Goal: Task Accomplishment & Management: Use online tool/utility

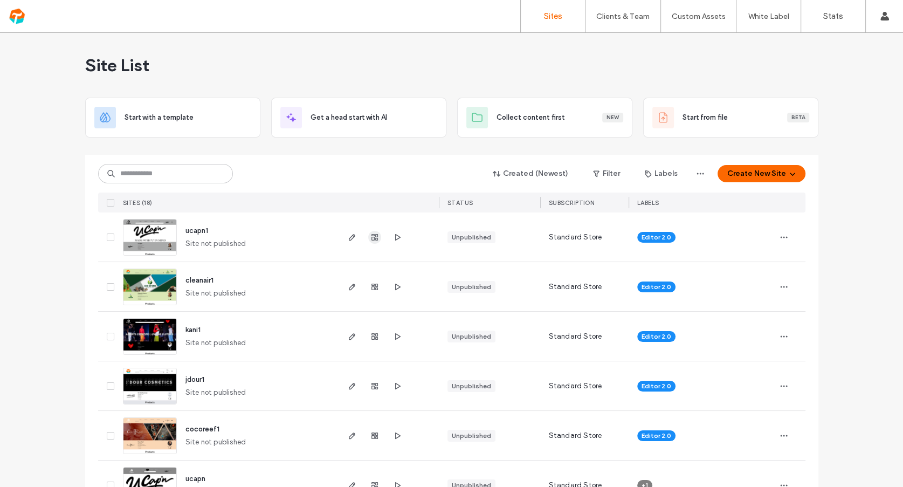
click at [370, 236] on icon "button" at bounding box center [374, 237] width 9 height 9
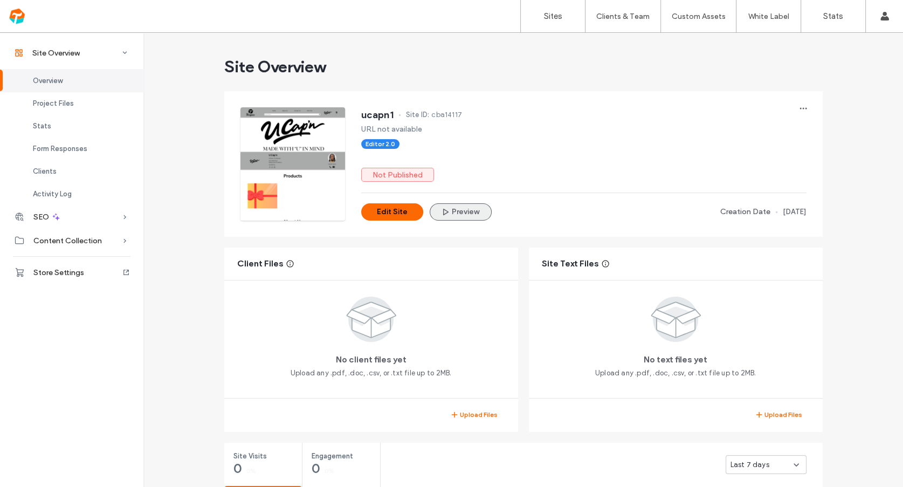
click at [458, 207] on button "Preview" at bounding box center [461, 211] width 62 height 17
click at [388, 211] on button "Edit Site" at bounding box center [392, 211] width 62 height 17
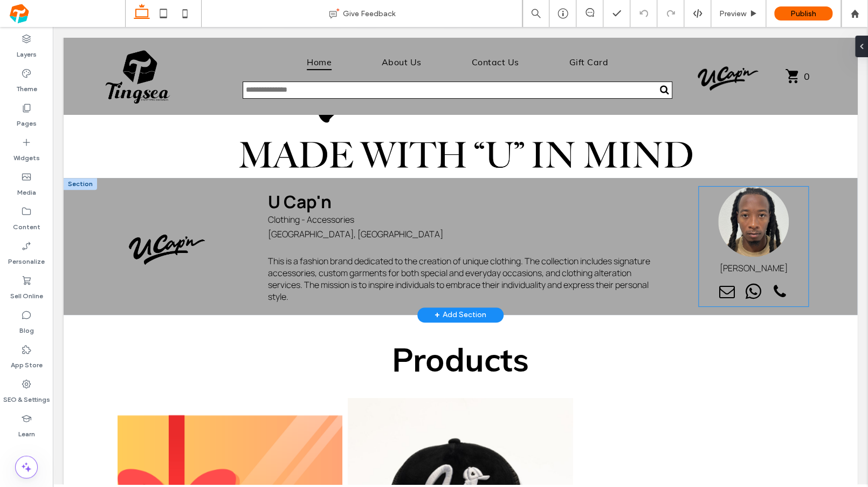
click at [599, 271] on p "Leander Albury" at bounding box center [753, 268] width 110 height 12
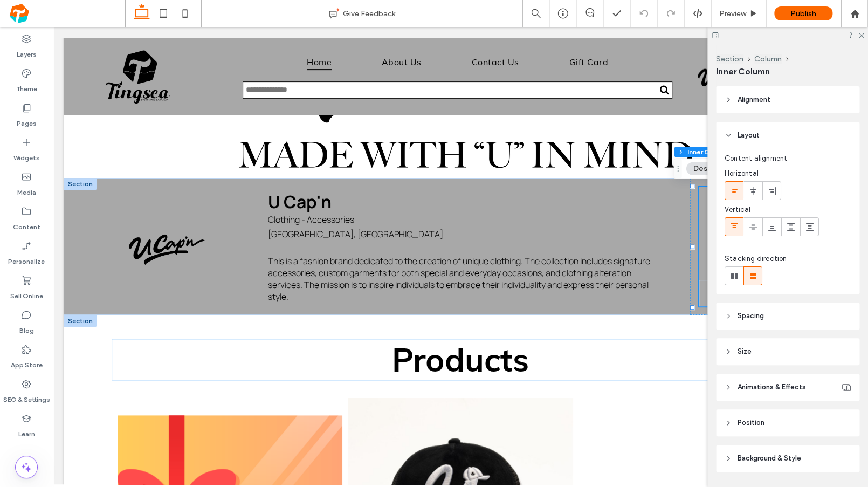
click at [599, 347] on h1 "Products" at bounding box center [460, 359] width 697 height 40
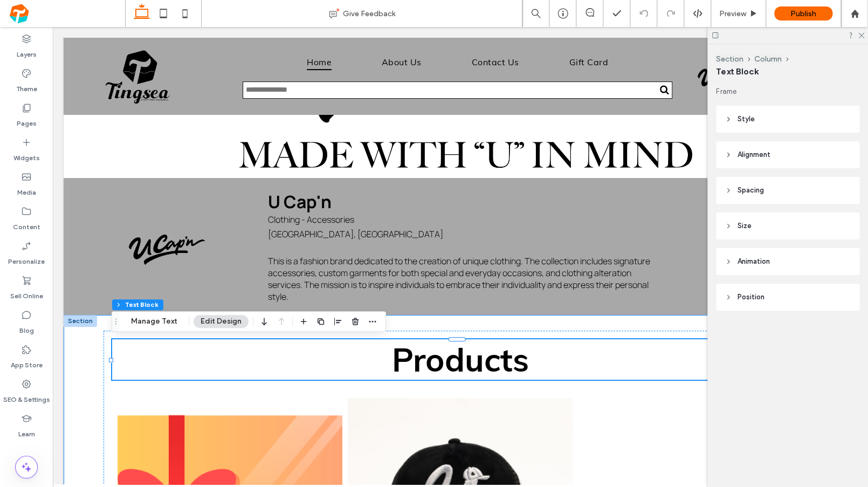
click at [599, 38] on div at bounding box center [787, 35] width 161 height 17
click at [599, 36] on use at bounding box center [861, 36] width 6 height 6
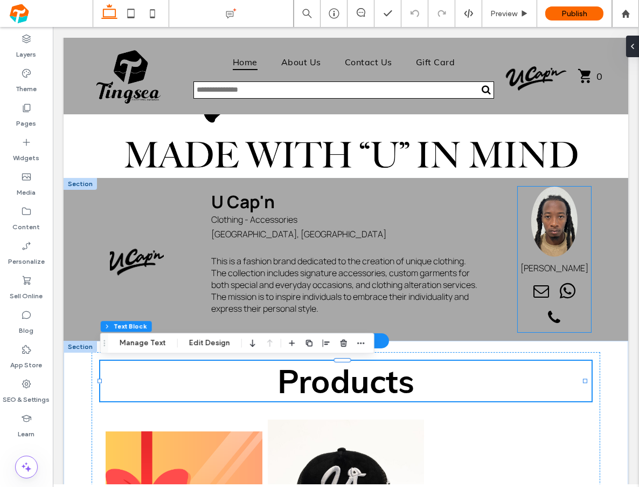
click at [547, 266] on div "Leander Albury" at bounding box center [554, 268] width 73 height 12
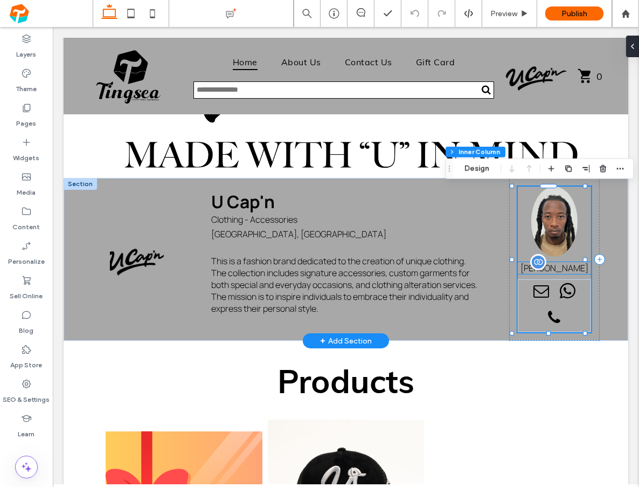
click at [562, 271] on p "Leander Albury" at bounding box center [554, 268] width 73 height 12
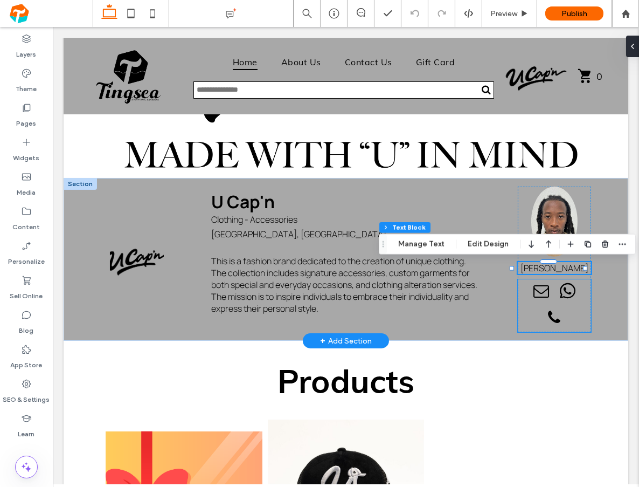
click at [543, 288] on span "email" at bounding box center [542, 291] width 24 height 24
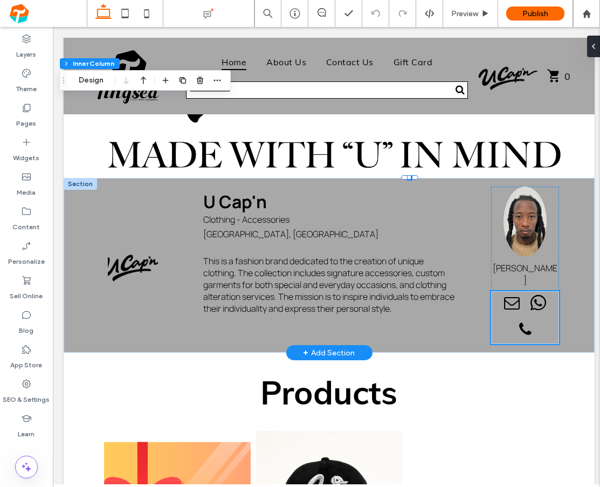
click at [53, 27] on div "Leander Albury" at bounding box center [53, 27] width 0 height 0
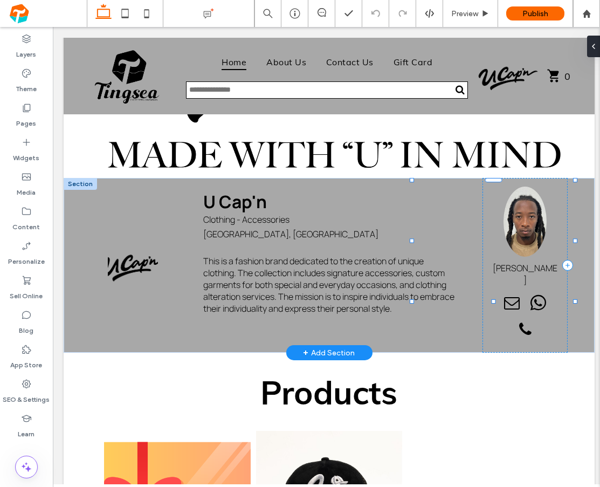
click at [53, 27] on p "Leander Albury" at bounding box center [53, 27] width 0 height 0
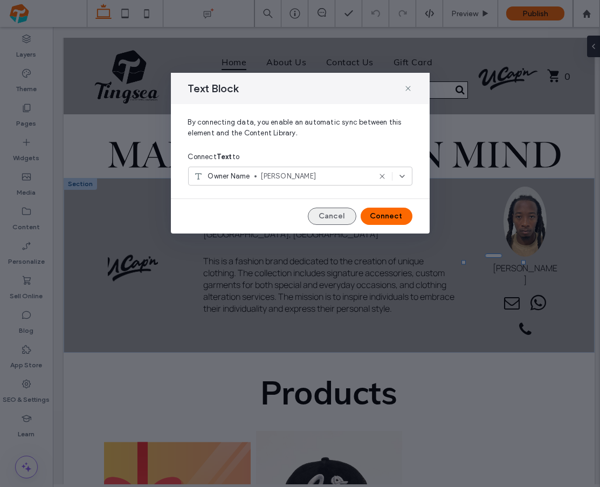
click at [336, 214] on button "Cancel" at bounding box center [332, 215] width 49 height 17
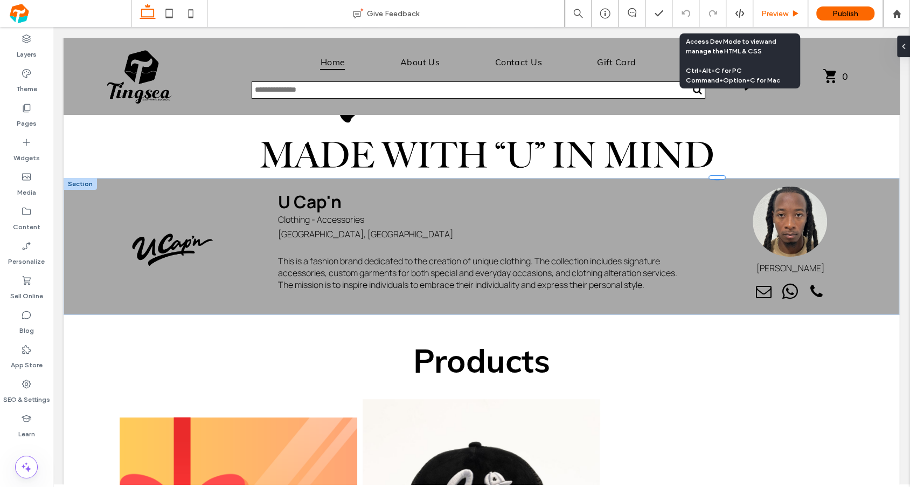
click at [599, 15] on span "Preview" at bounding box center [774, 13] width 27 height 9
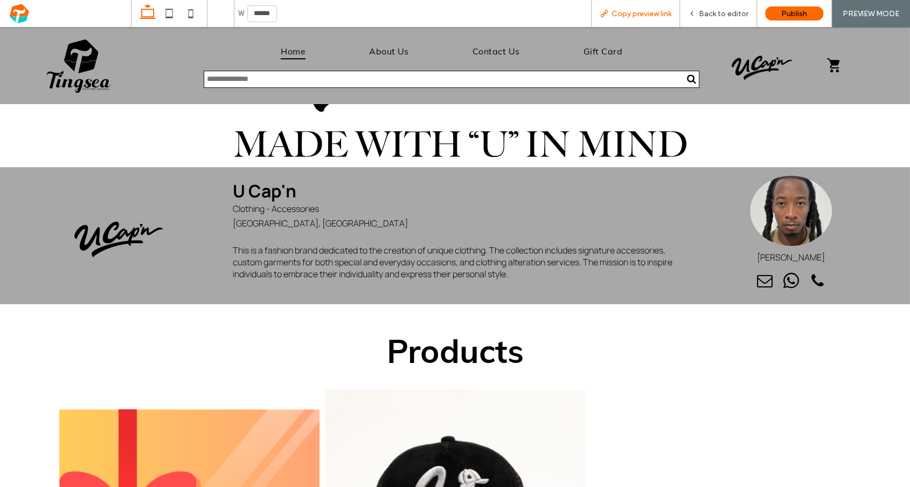
click at [599, 9] on span "Copy preview link" at bounding box center [642, 13] width 60 height 9
click at [599, 254] on p "Leander Albury" at bounding box center [791, 257] width 128 height 12
click at [599, 10] on span "Back to editor" at bounding box center [724, 13] width 50 height 9
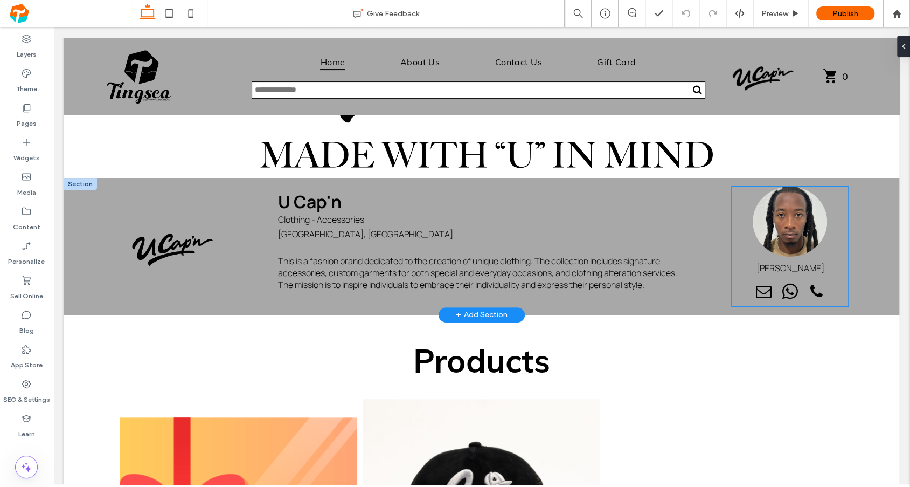
click at [599, 268] on div "Leander Albury" at bounding box center [790, 268] width 116 height 12
click at [599, 264] on div "Leander Albury" at bounding box center [790, 268] width 116 height 12
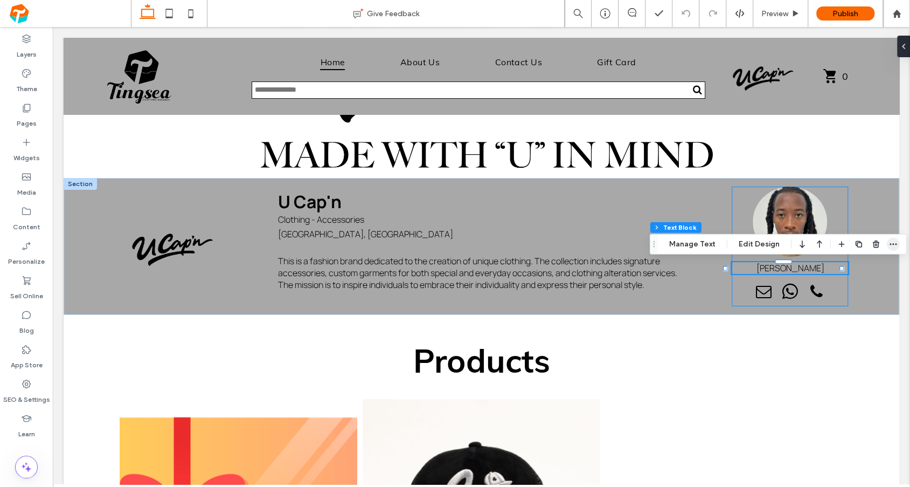
click at [599, 243] on icon "button" at bounding box center [893, 244] width 9 height 9
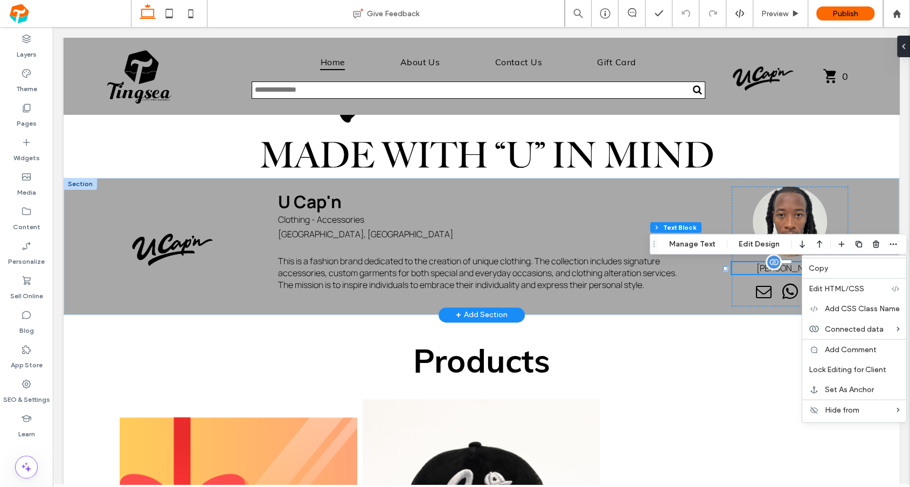
click at [599, 268] on div "Leander Albury" at bounding box center [790, 268] width 116 height 12
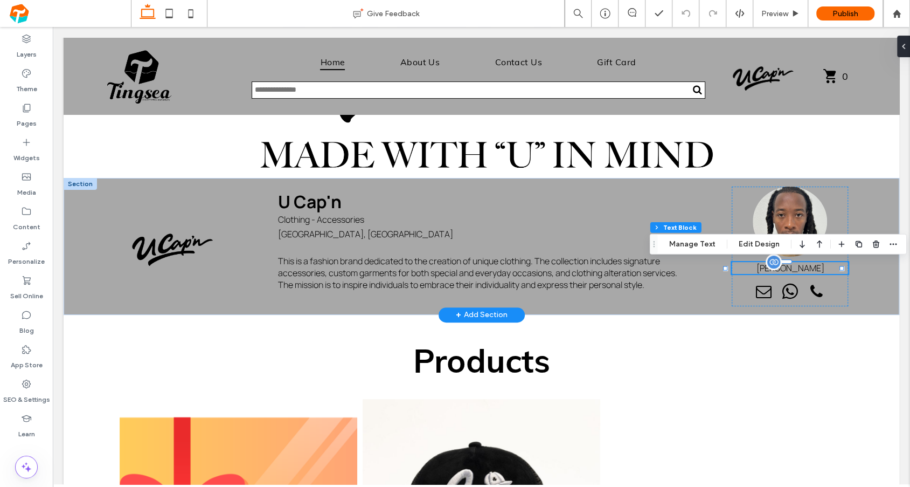
click at [599, 268] on div "Leander Albury" at bounding box center [790, 268] width 116 height 12
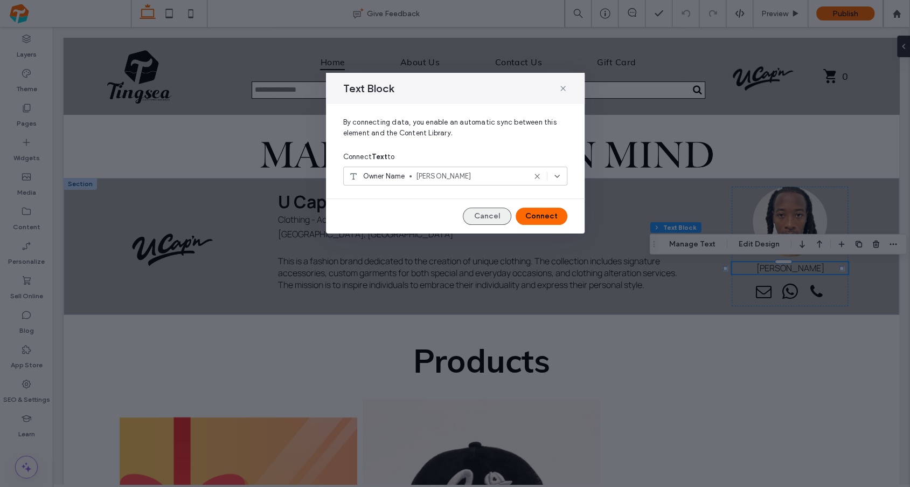
click at [488, 212] on button "Cancel" at bounding box center [487, 215] width 49 height 17
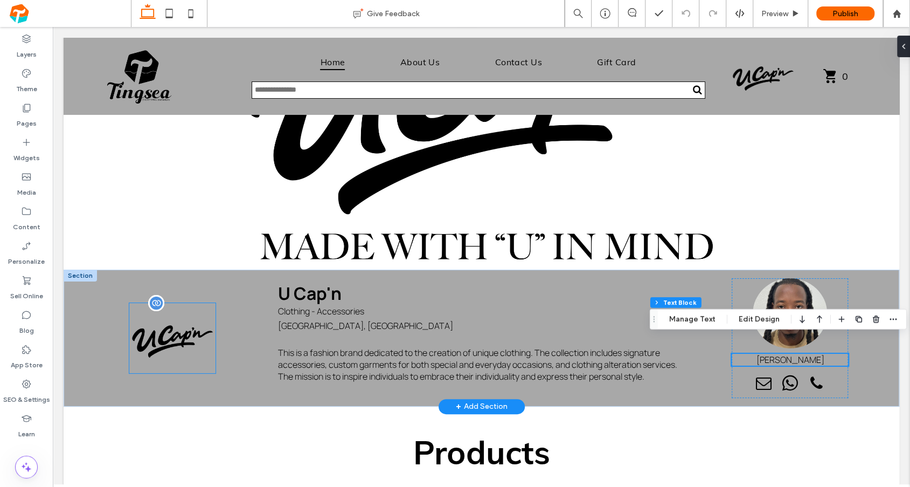
scroll to position [114, 0]
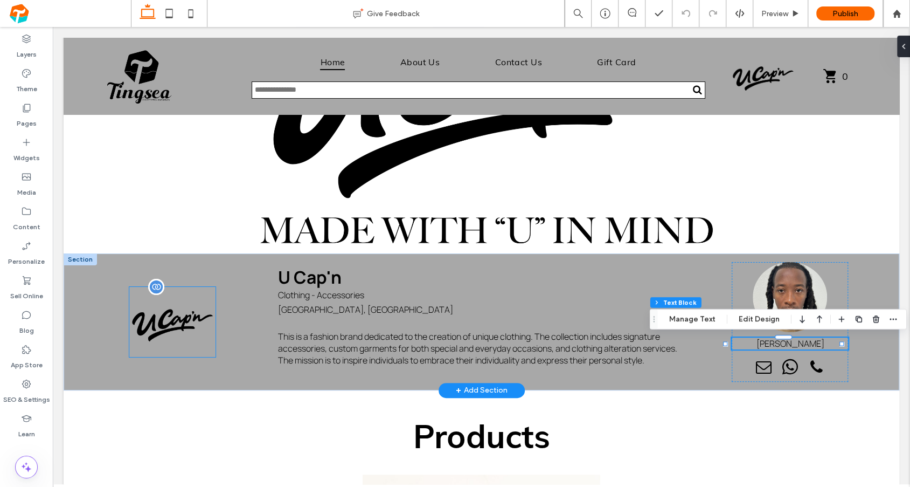
click at [149, 312] on img at bounding box center [172, 322] width 86 height 70
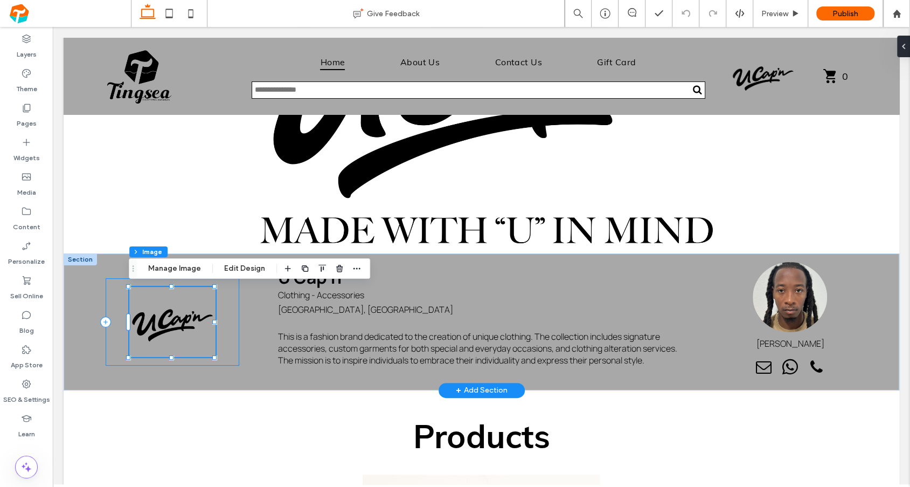
click at [121, 288] on div at bounding box center [173, 321] width 134 height 87
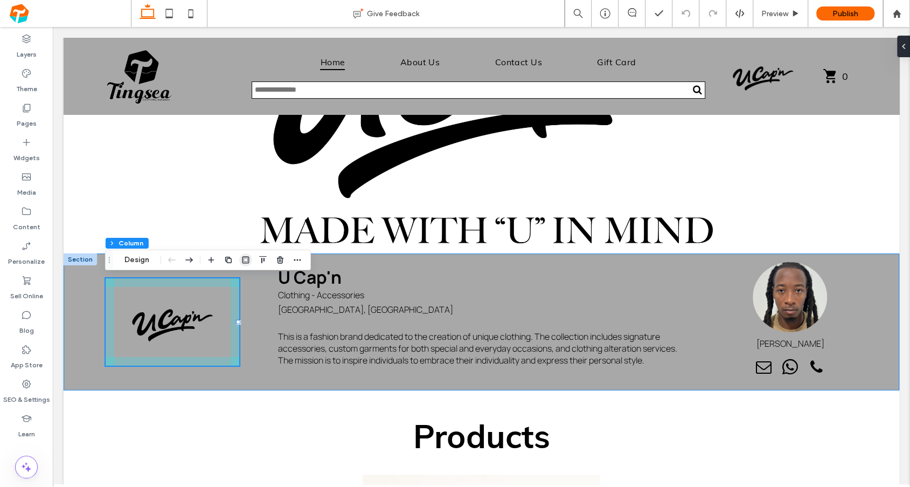
click at [245, 259] on icon "button" at bounding box center [245, 259] width 9 height 9
type input "*"
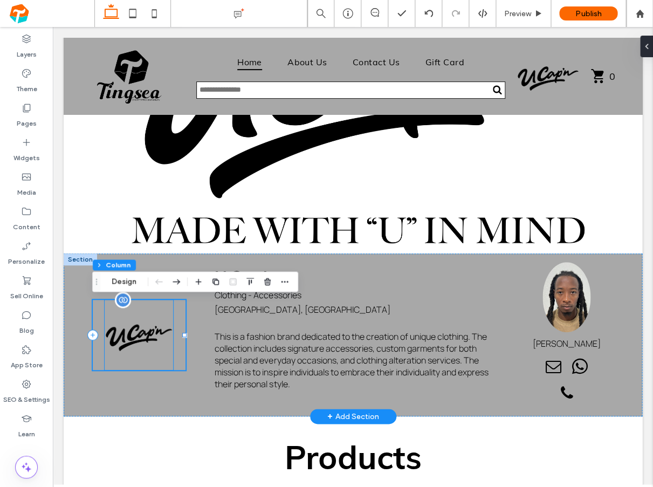
click at [135, 329] on img at bounding box center [139, 335] width 68 height 70
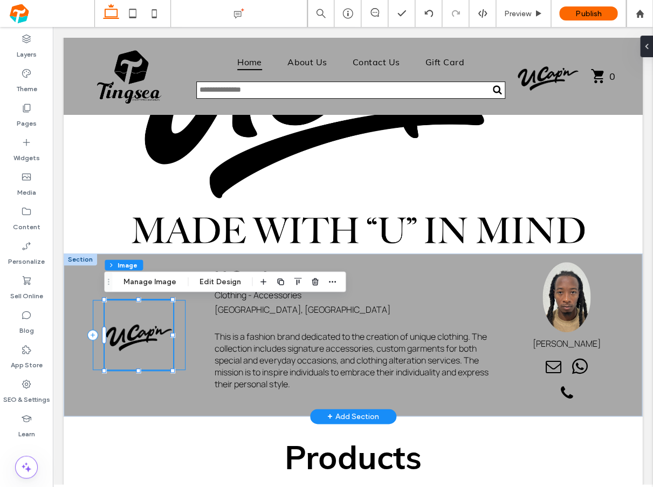
click at [94, 314] on div at bounding box center [139, 335] width 93 height 70
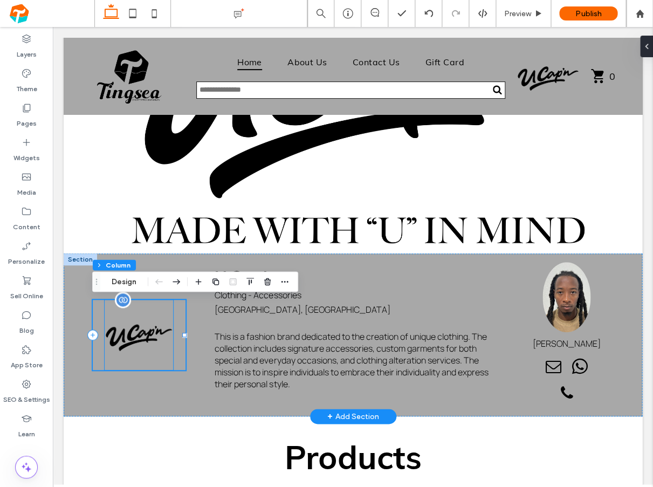
click at [140, 330] on img at bounding box center [139, 335] width 68 height 70
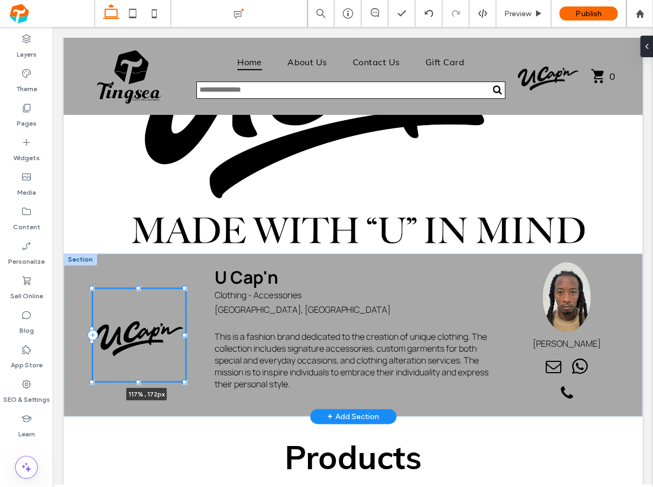
drag, startPoint x: 171, startPoint y: 369, endPoint x: 191, endPoint y: 392, distance: 30.2
click at [191, 392] on div "117% , 172px U Cap'n Clothing - Accessories Nassau, New Providence This is a fa…" at bounding box center [353, 334] width 578 height 163
type input "***"
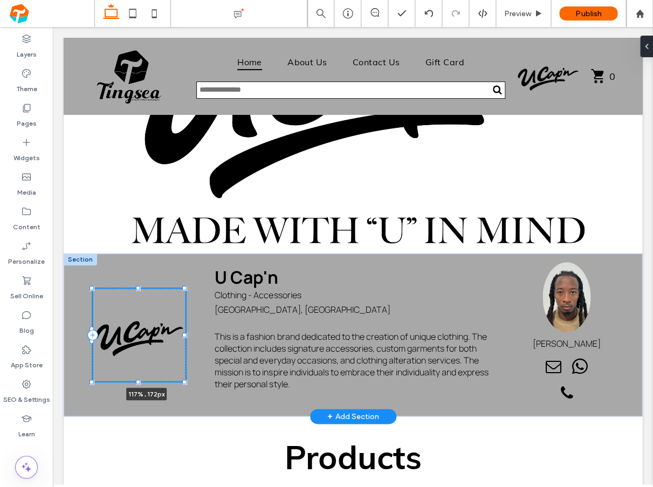
type input "***"
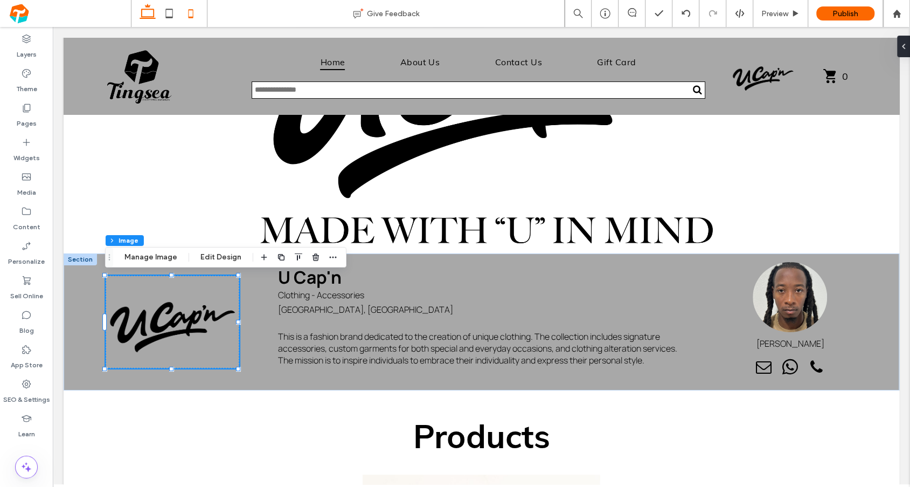
click at [188, 14] on icon at bounding box center [191, 14] width 22 height 22
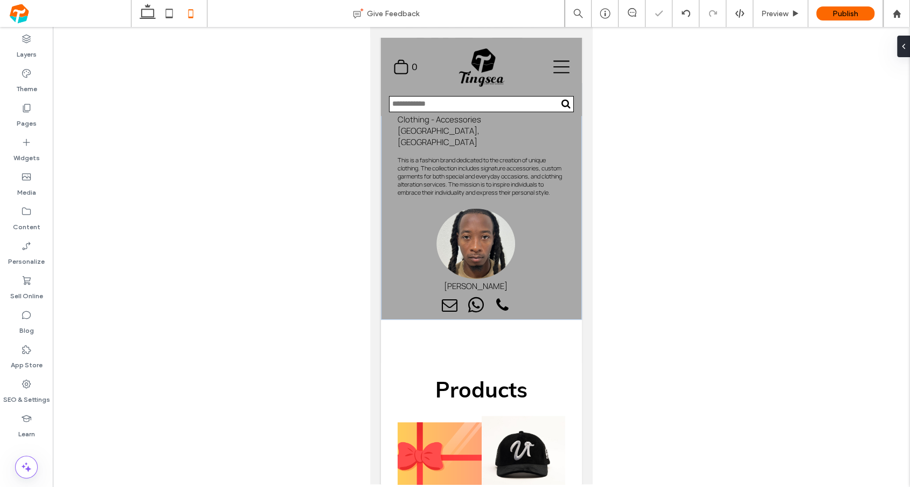
type input "***"
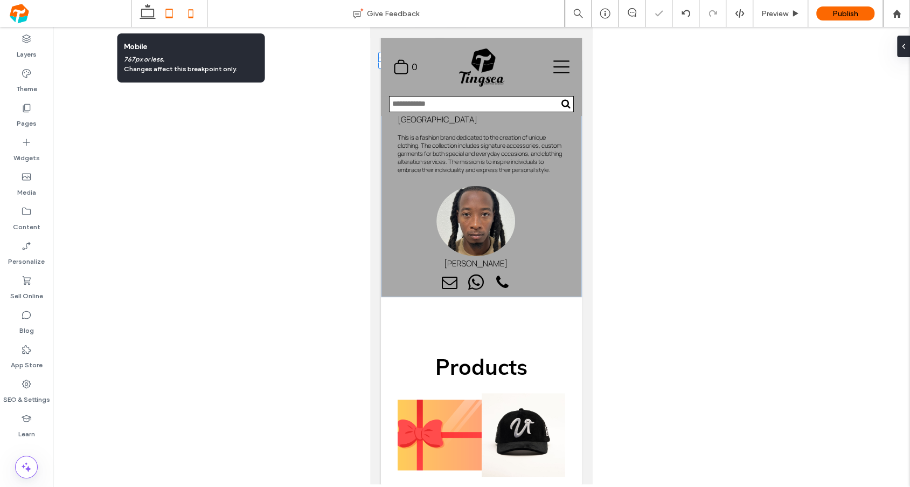
click at [172, 13] on use at bounding box center [169, 13] width 7 height 9
type input "***"
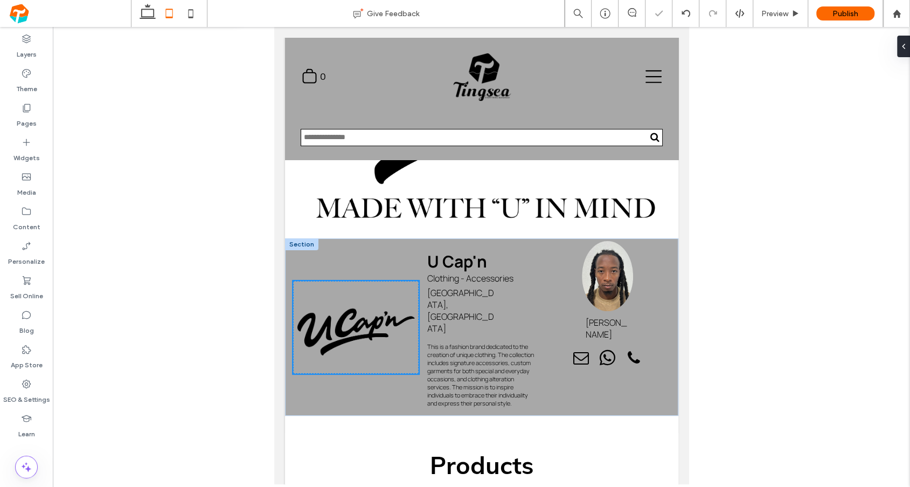
scroll to position [80, 0]
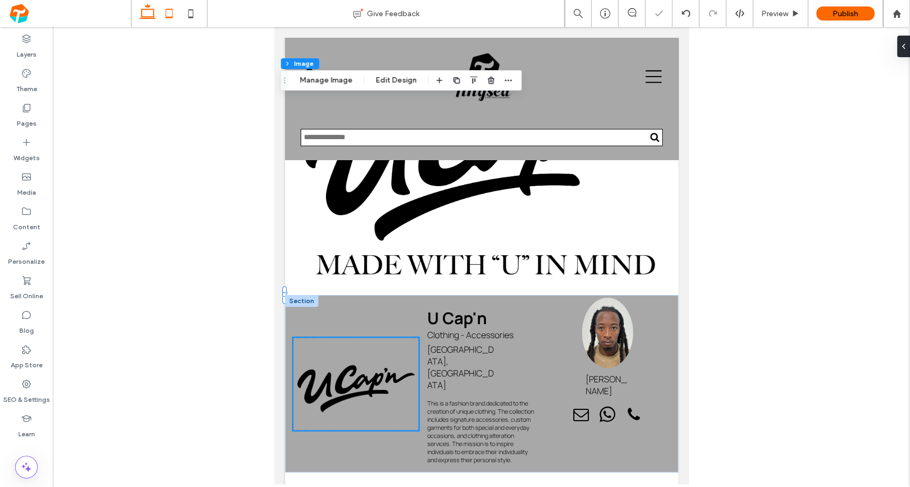
click at [150, 13] on icon at bounding box center [148, 14] width 22 height 22
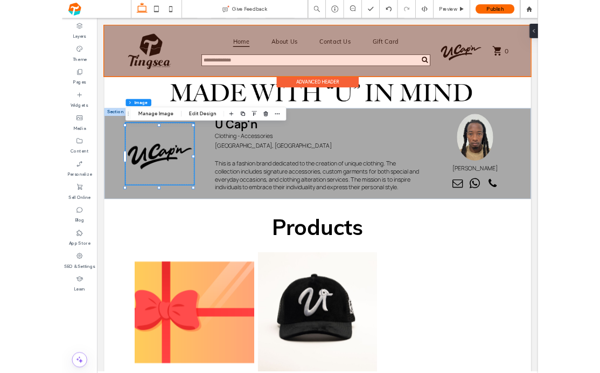
scroll to position [205, 0]
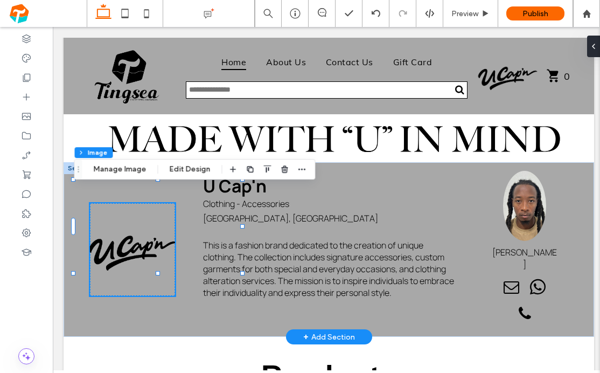
click at [53, 27] on p "Leander Albury" at bounding box center [53, 27] width 0 height 0
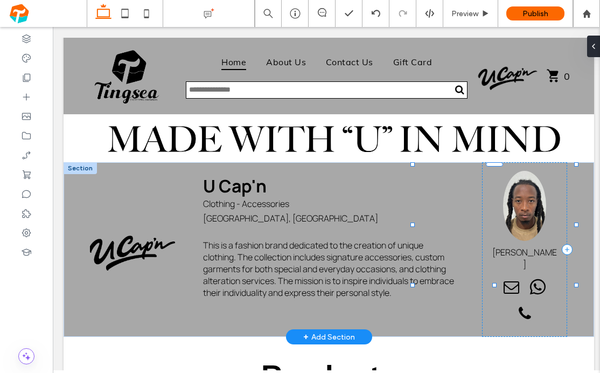
click at [53, 27] on p "Leander Albury" at bounding box center [53, 27] width 0 height 0
drag, startPoint x: 524, startPoint y: 252, endPoint x: 548, endPoint y: 248, distance: 24.0
click at [548, 248] on div "U Cap'n Clothing - Accessories Nassau, New Providence This is a fashion brand d…" at bounding box center [329, 249] width 531 height 175
type input "**"
type input "****"
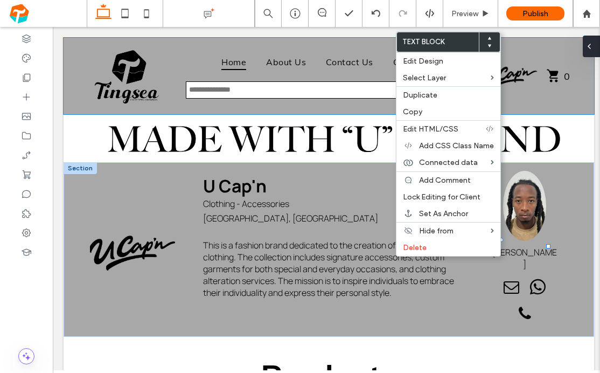
click at [595, 50] on div at bounding box center [591, 47] width 17 height 22
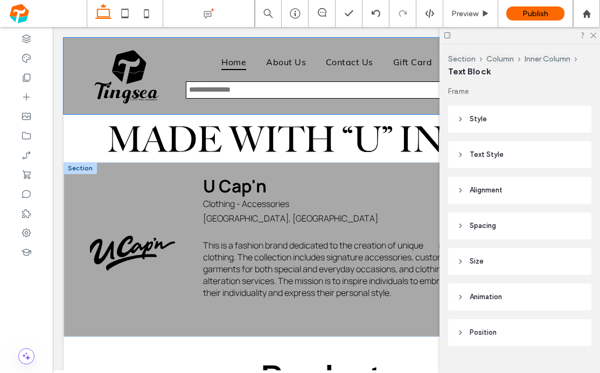
click at [504, 118] on header "Style" at bounding box center [519, 119] width 143 height 27
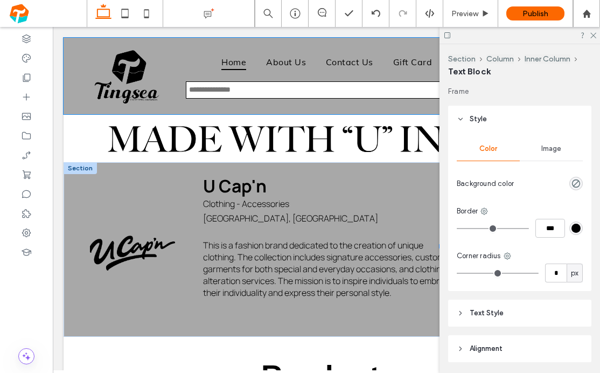
click at [458, 124] on header "Style" at bounding box center [519, 119] width 143 height 27
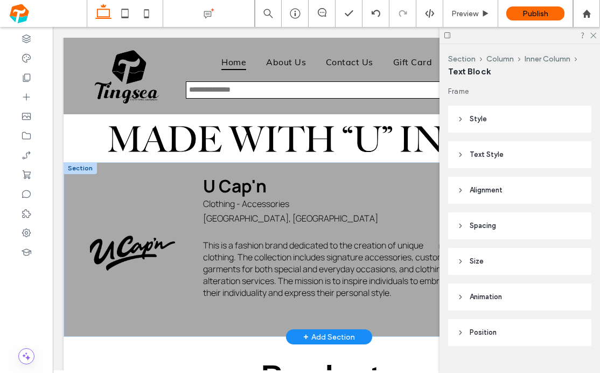
click at [53, 27] on div "Leander Albury 65% , 22px" at bounding box center [53, 27] width 0 height 0
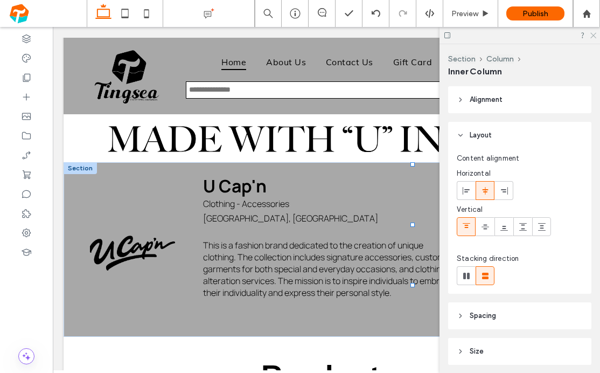
click at [593, 34] on icon at bounding box center [593, 34] width 7 height 7
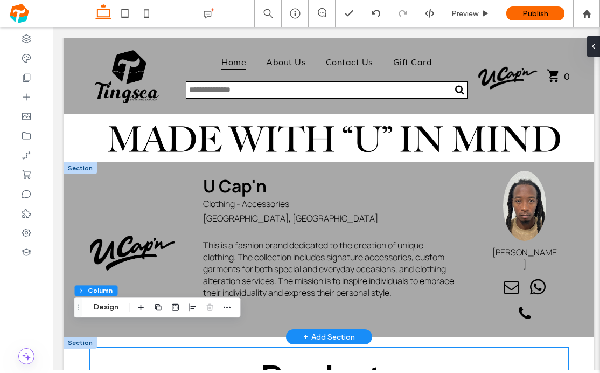
click at [53, 27] on p "Leander Albury" at bounding box center [53, 27] width 0 height 0
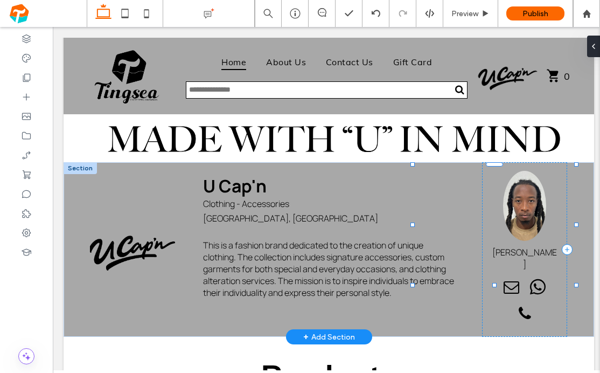
click at [53, 27] on p "Leander Albury" at bounding box center [53, 27] width 0 height 0
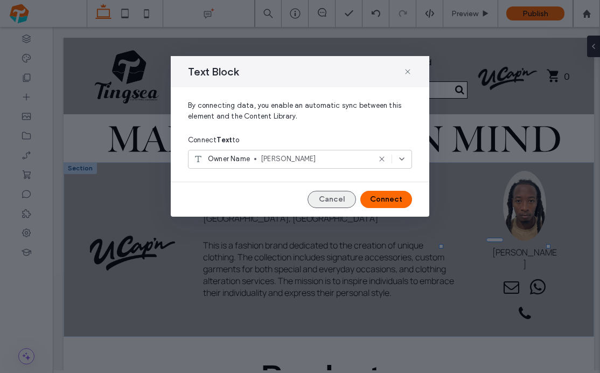
click at [342, 206] on button "Cancel" at bounding box center [332, 199] width 49 height 17
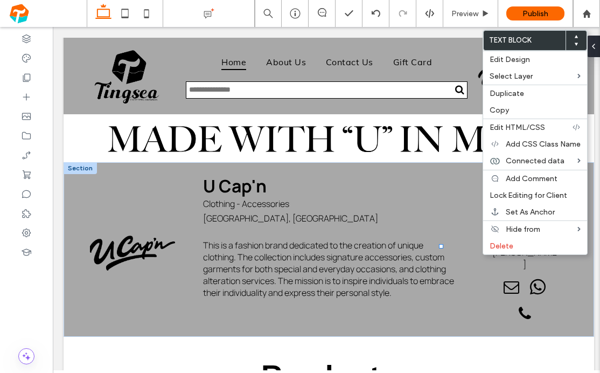
click at [53, 27] on span at bounding box center [53, 27] width 0 height 0
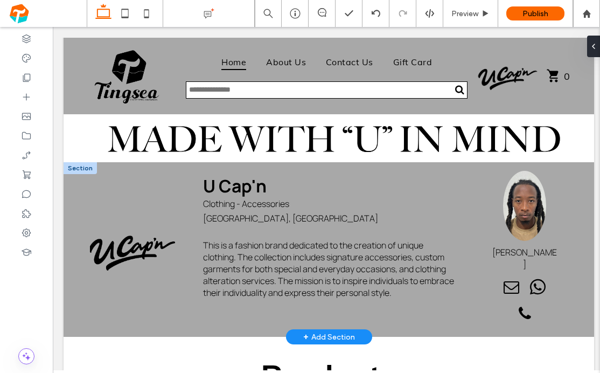
click at [53, 27] on p "Leander Albury" at bounding box center [53, 27] width 0 height 0
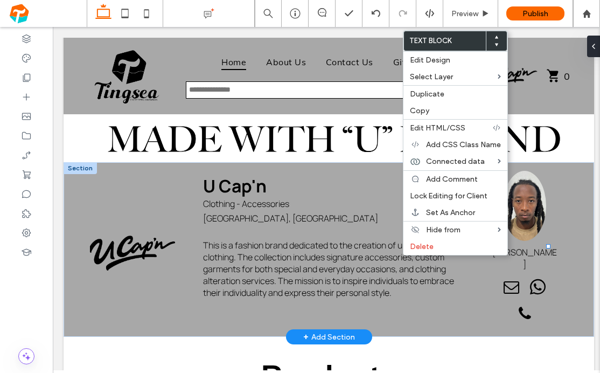
click at [53, 27] on p "Leander Albury" at bounding box center [53, 27] width 0 height 0
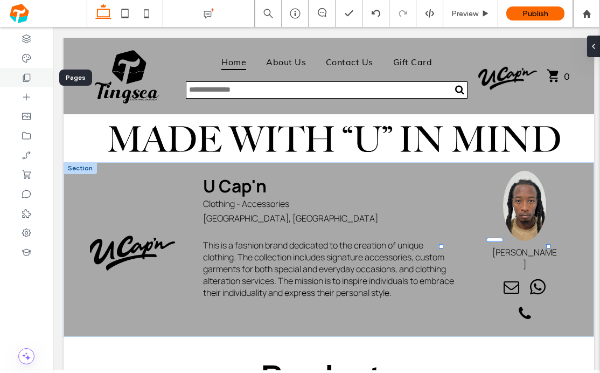
click at [28, 80] on use at bounding box center [27, 78] width 8 height 8
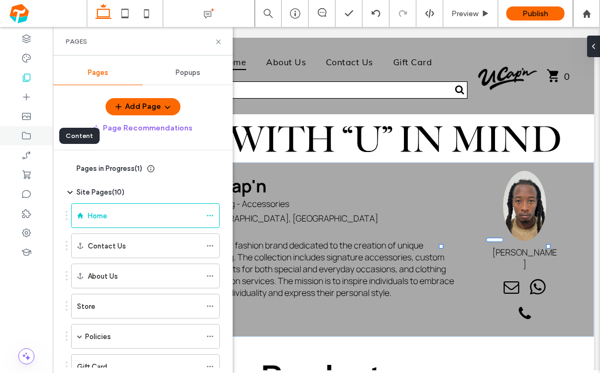
click at [26, 136] on icon at bounding box center [26, 135] width 11 height 11
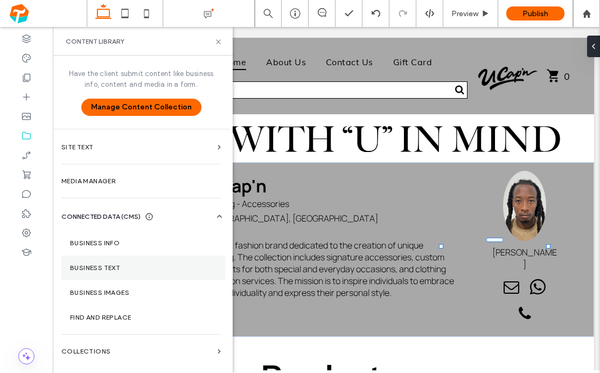
click at [101, 271] on label "Business Text" at bounding box center [143, 268] width 147 height 8
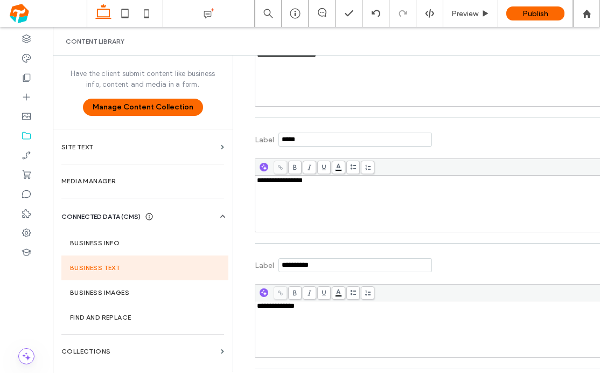
scroll to position [792, 0]
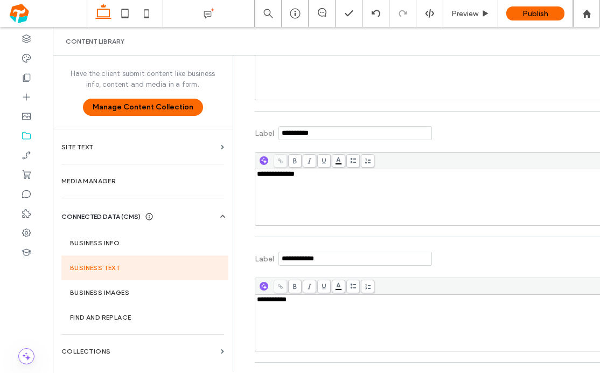
click at [314, 190] on div "**********" at bounding box center [443, 197] width 373 height 54
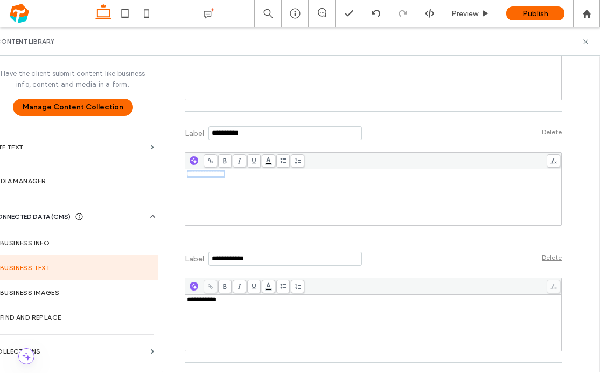
scroll to position [0, 70]
click at [550, 164] on icon at bounding box center [553, 161] width 7 height 6
click at [512, 192] on div "**********" at bounding box center [373, 197] width 373 height 54
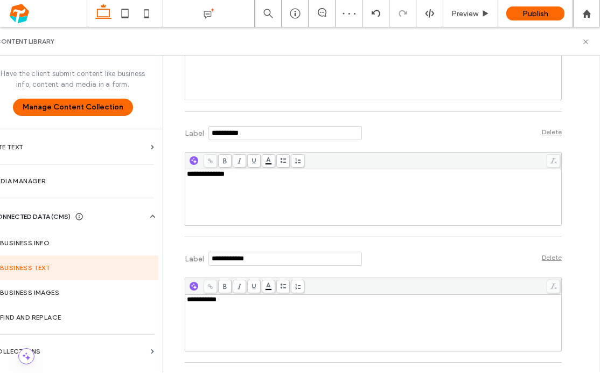
click at [512, 192] on div "**********" at bounding box center [373, 197] width 373 height 54
click at [280, 164] on icon at bounding box center [283, 161] width 6 height 6
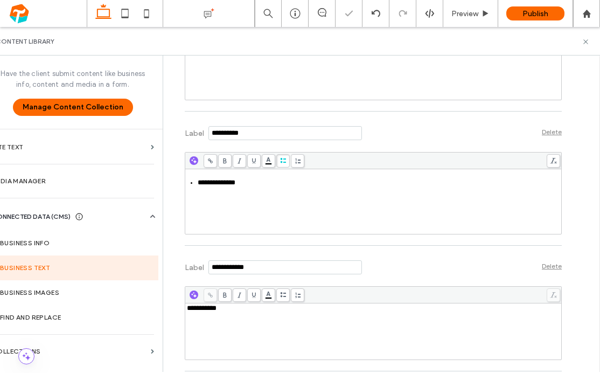
click at [280, 164] on icon at bounding box center [283, 161] width 6 height 6
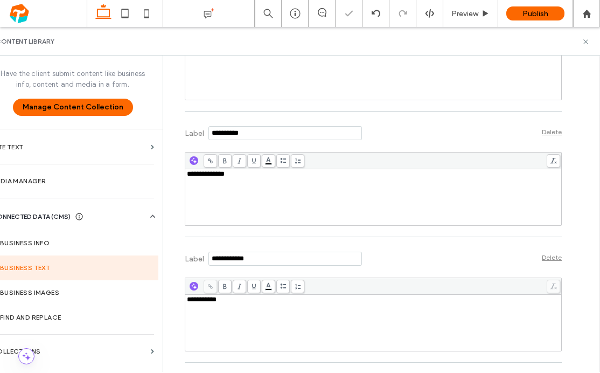
click at [293, 168] on span at bounding box center [297, 160] width 13 height 13
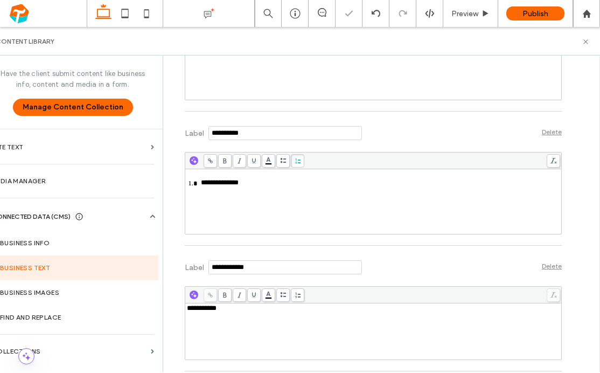
click at [293, 168] on span at bounding box center [297, 160] width 13 height 13
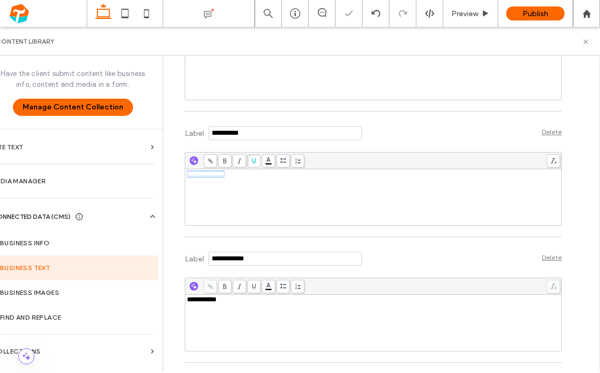
click at [252, 168] on span at bounding box center [253, 160] width 13 height 13
click at [208, 168] on span at bounding box center [210, 160] width 13 height 13
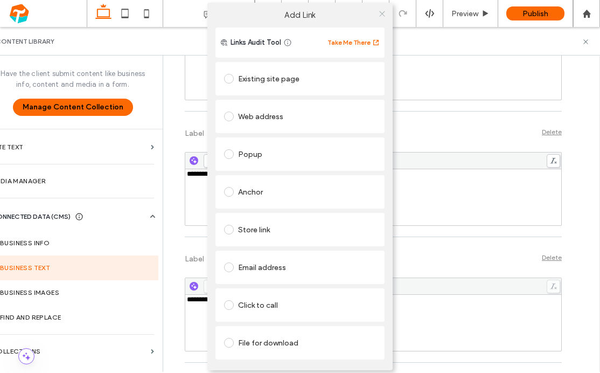
click at [381, 15] on icon at bounding box center [382, 14] width 8 height 8
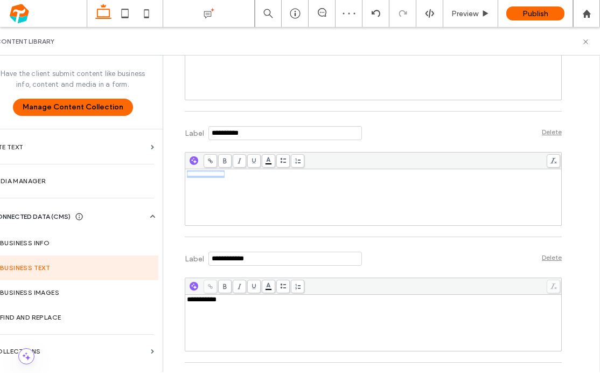
click at [253, 192] on div "**********" at bounding box center [373, 197] width 373 height 54
drag, startPoint x: 248, startPoint y: 182, endPoint x: 165, endPoint y: 176, distance: 83.2
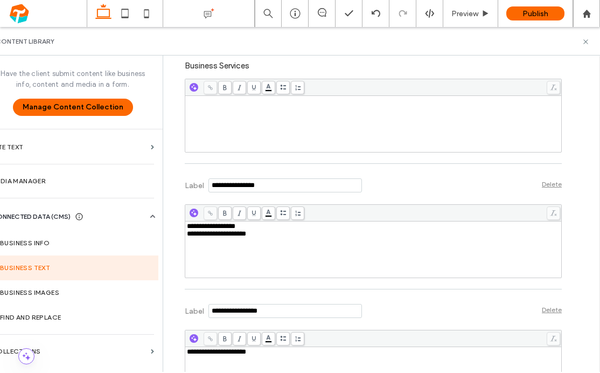
scroll to position [337, 0]
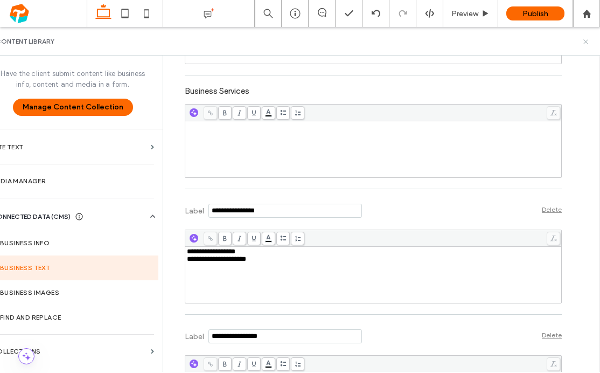
click at [586, 39] on icon at bounding box center [586, 42] width 8 height 8
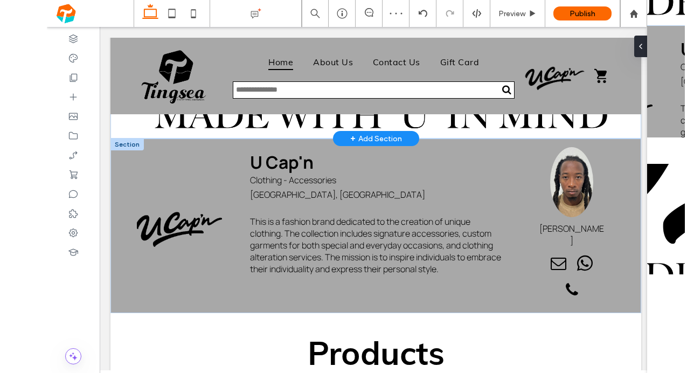
scroll to position [221, 0]
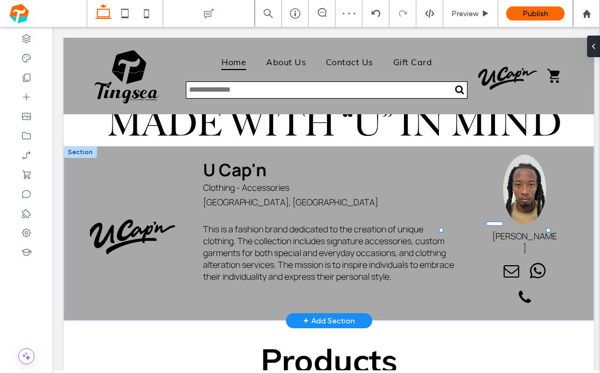
click at [53, 27] on div at bounding box center [53, 27] width 0 height 0
click at [53, 27] on div "Leander Albury" at bounding box center [53, 27] width 0 height 0
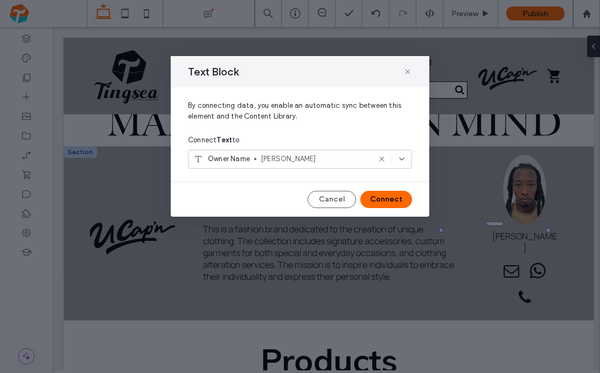
click at [379, 160] on icon at bounding box center [382, 159] width 9 height 9
click at [344, 202] on button "Cancel" at bounding box center [332, 199] width 49 height 17
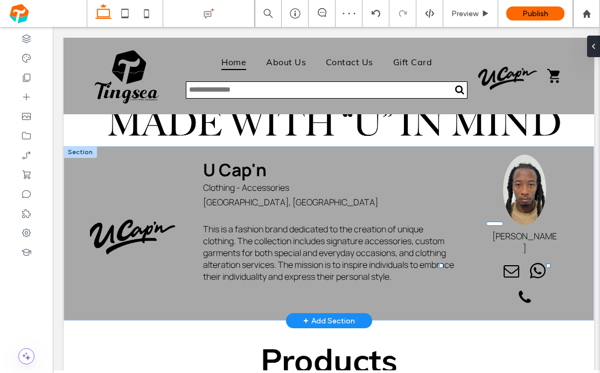
click at [53, 27] on span "This is paragraph text. Click it or hit the Manage Text button to change the fo…" at bounding box center [53, 27] width 0 height 0
click at [53, 27] on span "**********" at bounding box center [53, 27] width 0 height 0
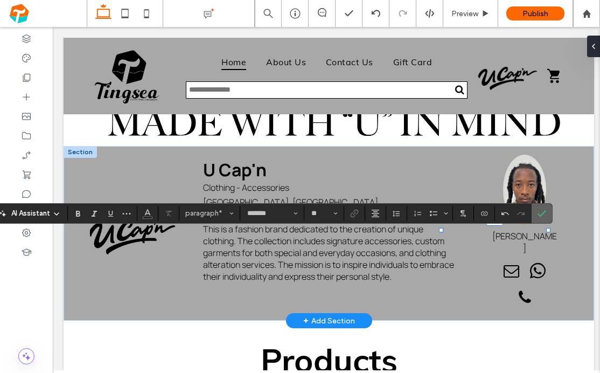
click at [545, 212] on use "Confirm" at bounding box center [542, 213] width 9 height 6
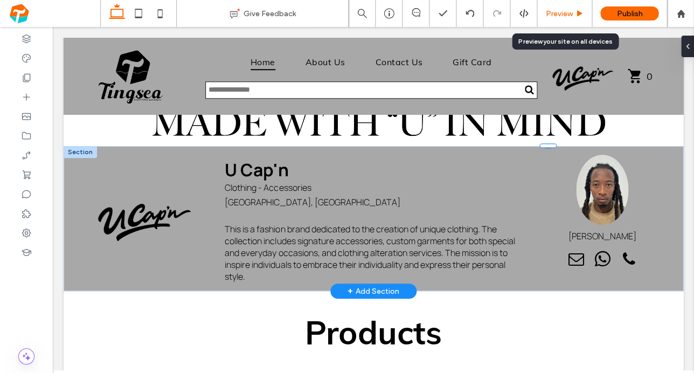
click at [568, 12] on span "Preview" at bounding box center [558, 13] width 27 height 9
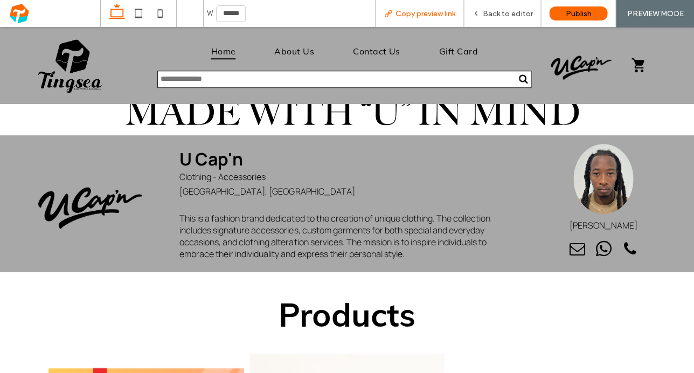
click at [435, 10] on span "Copy preview link" at bounding box center [426, 13] width 60 height 9
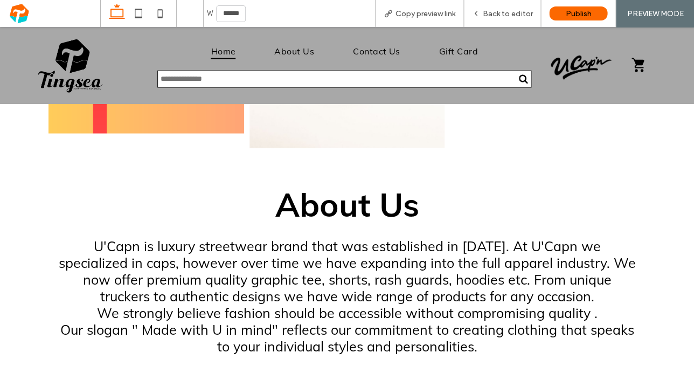
scroll to position [609, 0]
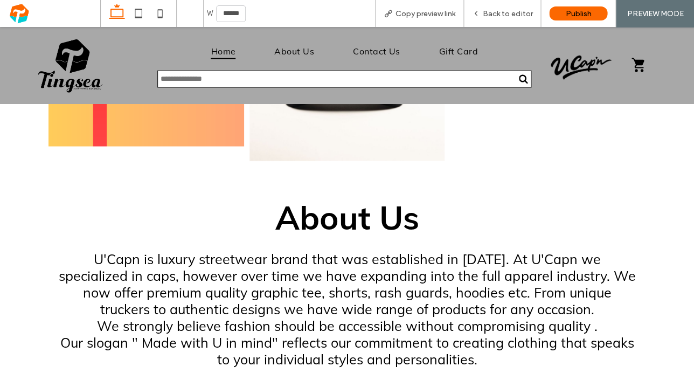
click at [211, 238] on div "About Us U'Capn is luxury streetwear brand that was established in November 202…" at bounding box center [346, 283] width 625 height 188
click at [160, 241] on div "About Us U'Capn is luxury streetwear brand that was established in November 202…" at bounding box center [346, 283] width 625 height 188
click at [514, 17] on span "Back to editor" at bounding box center [508, 13] width 50 height 9
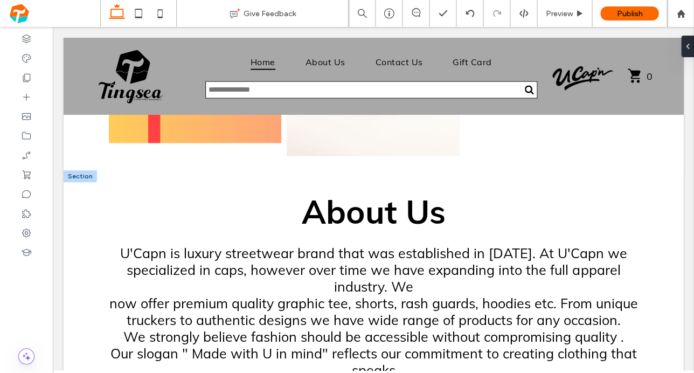
click at [74, 175] on div at bounding box center [80, 176] width 33 height 12
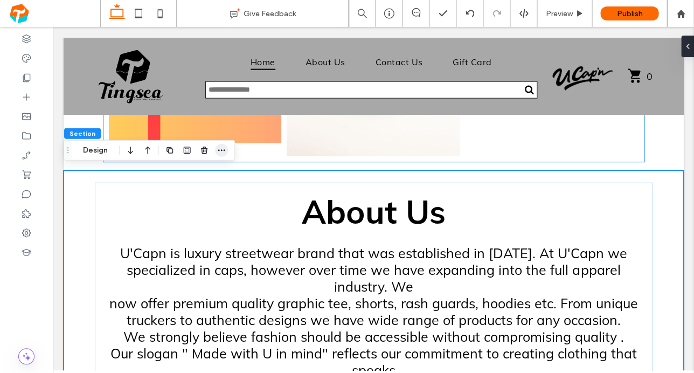
click at [219, 153] on icon "button" at bounding box center [221, 150] width 9 height 9
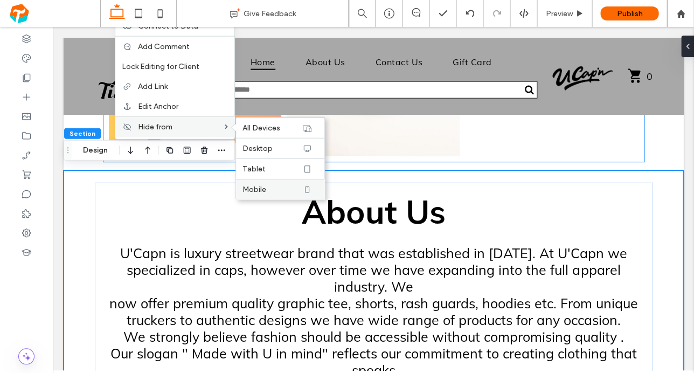
click at [274, 190] on label "Mobile" at bounding box center [272, 189] width 59 height 9
click at [273, 172] on label "Tablet" at bounding box center [272, 168] width 59 height 9
click at [273, 148] on label "Desktop" at bounding box center [272, 148] width 59 height 9
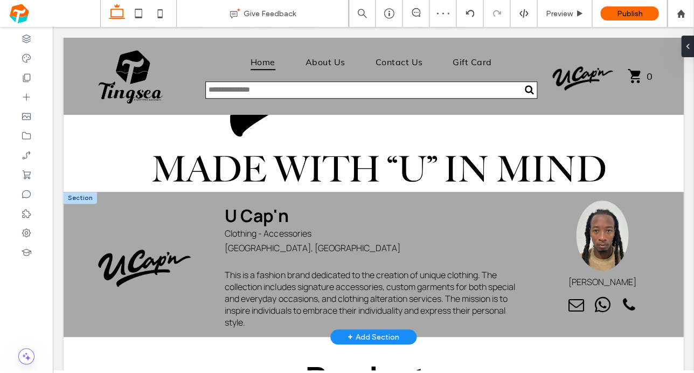
scroll to position [175, 0]
